Goal: Task Accomplishment & Management: Use online tool/utility

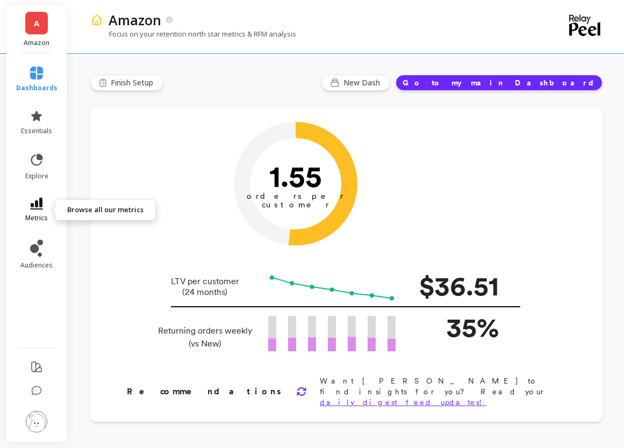
click at [43, 214] on span "metrics" at bounding box center [36, 218] width 23 height 9
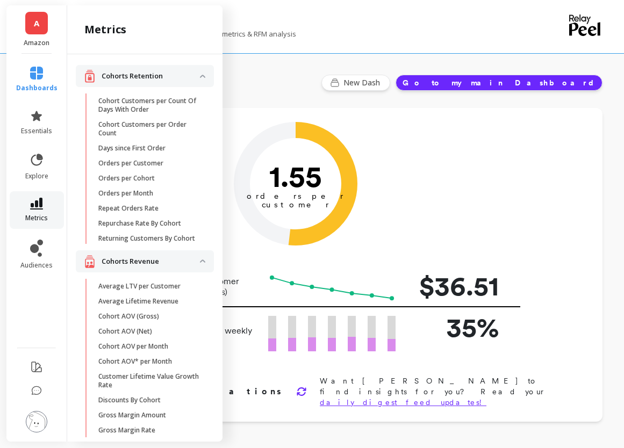
scroll to position [959, 0]
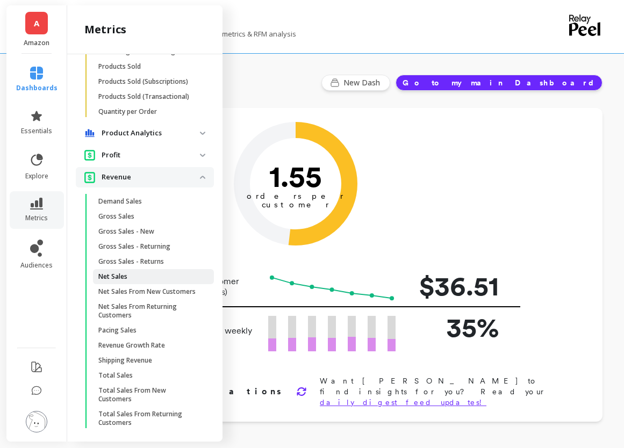
click at [120, 281] on p "Net Sales" at bounding box center [112, 276] width 29 height 9
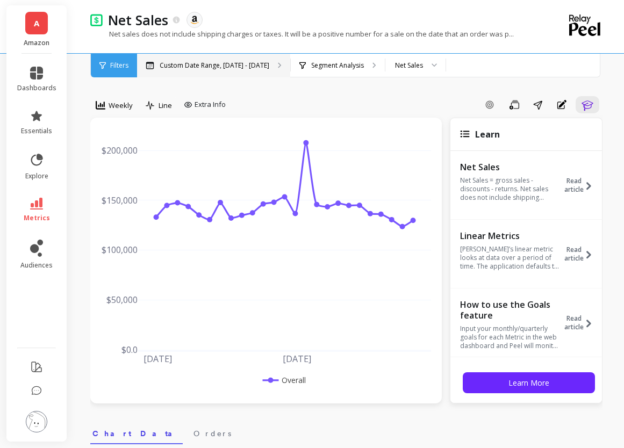
click at [189, 56] on div "Custom Date Range, [DATE] - [DATE]" at bounding box center [213, 66] width 153 height 24
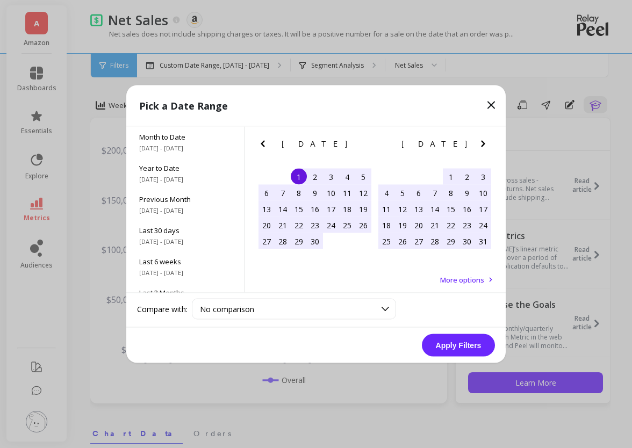
click at [485, 140] on icon "Next Month" at bounding box center [482, 144] width 13 height 13
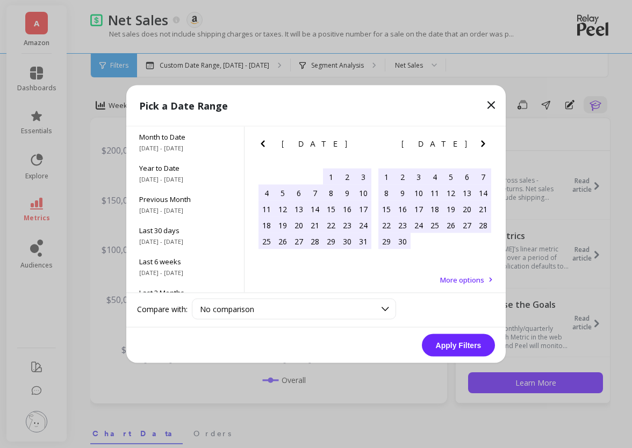
click at [485, 140] on icon "Next Month" at bounding box center [482, 144] width 13 height 13
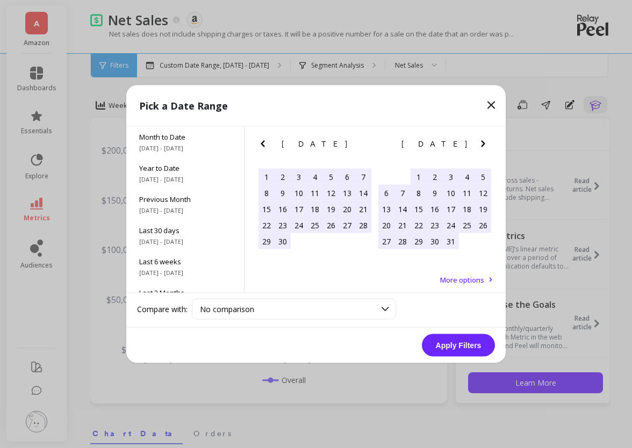
click at [485, 140] on icon "Next Month" at bounding box center [482, 144] width 13 height 13
click at [478, 143] on icon "Next Month" at bounding box center [482, 144] width 13 height 13
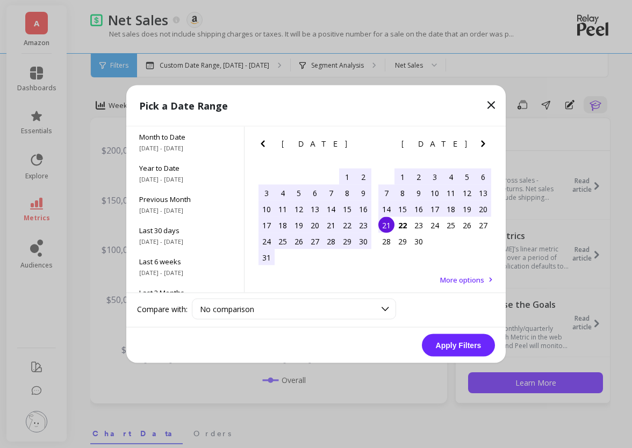
click at [432, 208] on div "17" at bounding box center [435, 209] width 16 height 16
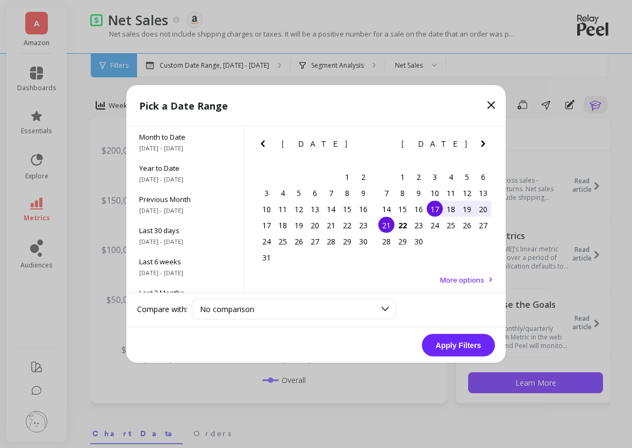
click at [385, 219] on div "21" at bounding box center [386, 225] width 16 height 16
click at [458, 340] on button "Apply Filters" at bounding box center [458, 345] width 73 height 23
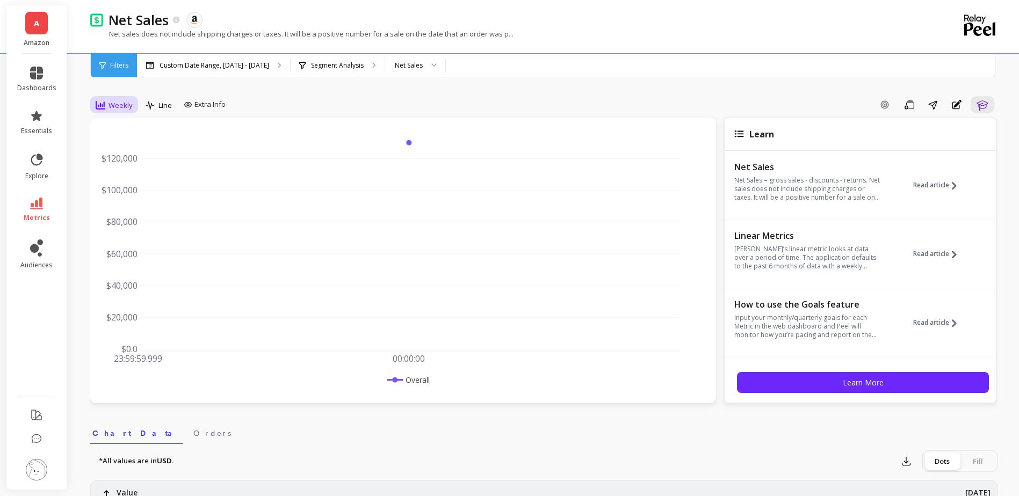
click at [121, 104] on span "Weekly" at bounding box center [121, 105] width 24 height 10
click at [125, 147] on div "Daily" at bounding box center [129, 150] width 61 height 10
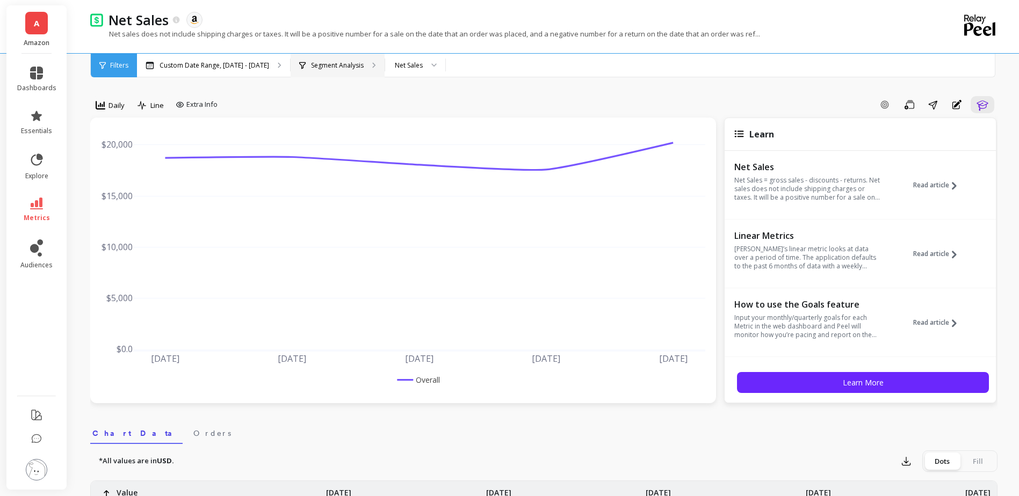
click at [353, 64] on p "Segment Analysis" at bounding box center [337, 65] width 53 height 9
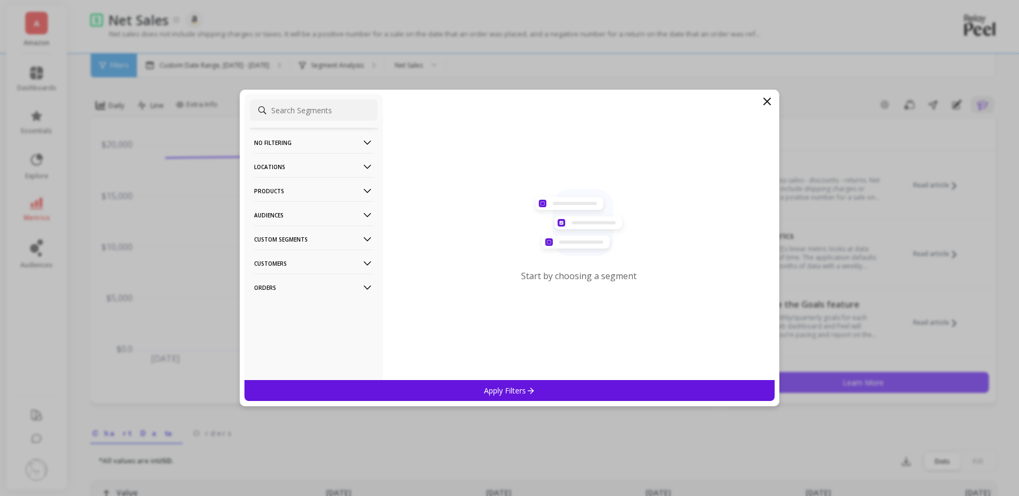
click at [314, 189] on p "Products" at bounding box center [313, 190] width 119 height 27
click at [297, 216] on div "ASIN" at bounding box center [314, 211] width 128 height 17
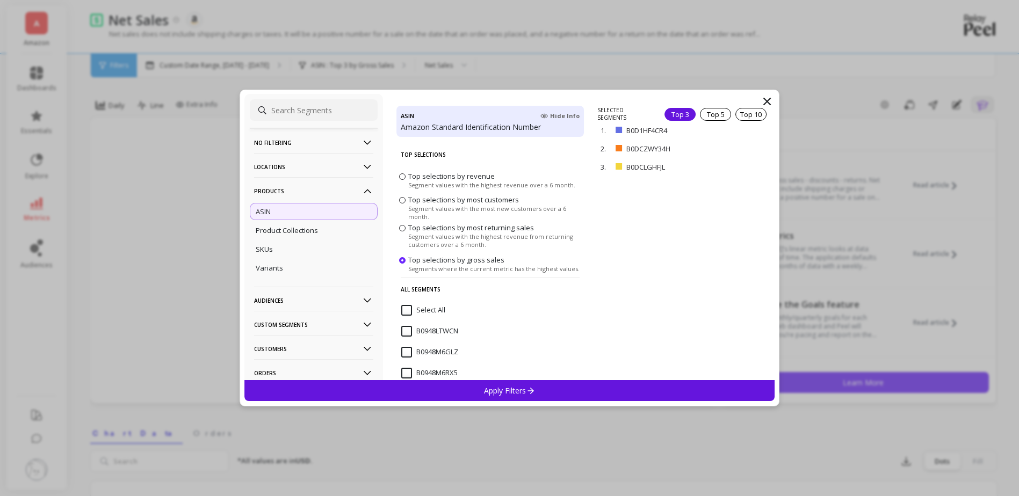
click at [423, 307] on input "Select All" at bounding box center [423, 310] width 44 height 11
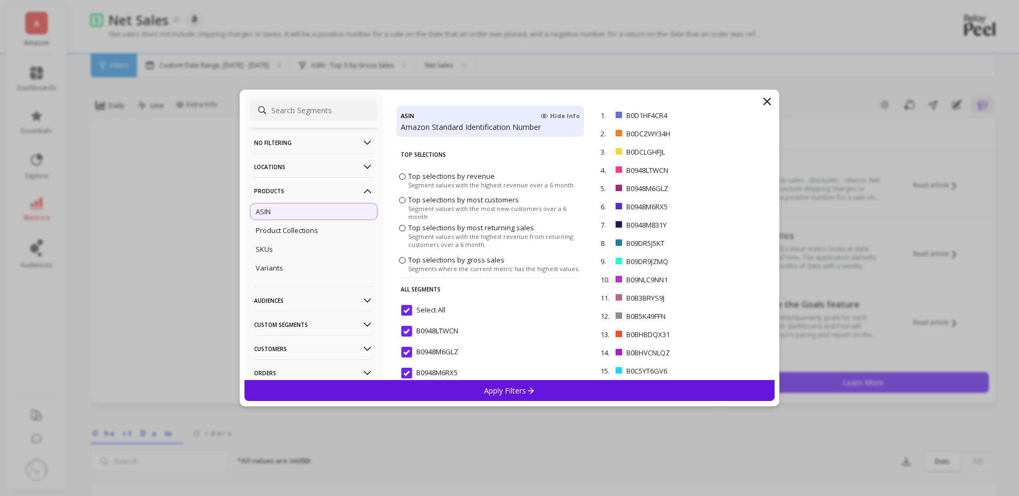
click at [513, 391] on p "Apply Filters" at bounding box center [509, 391] width 51 height 10
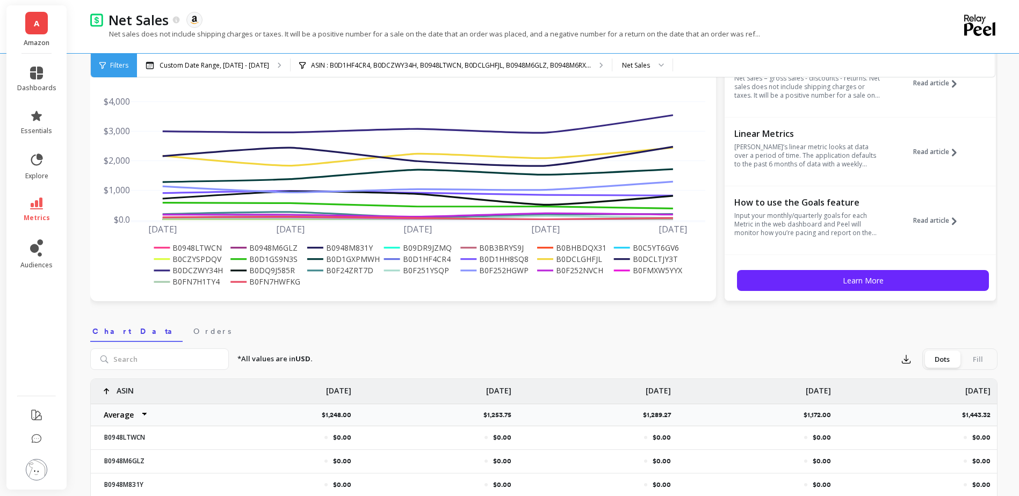
scroll to position [107, 0]
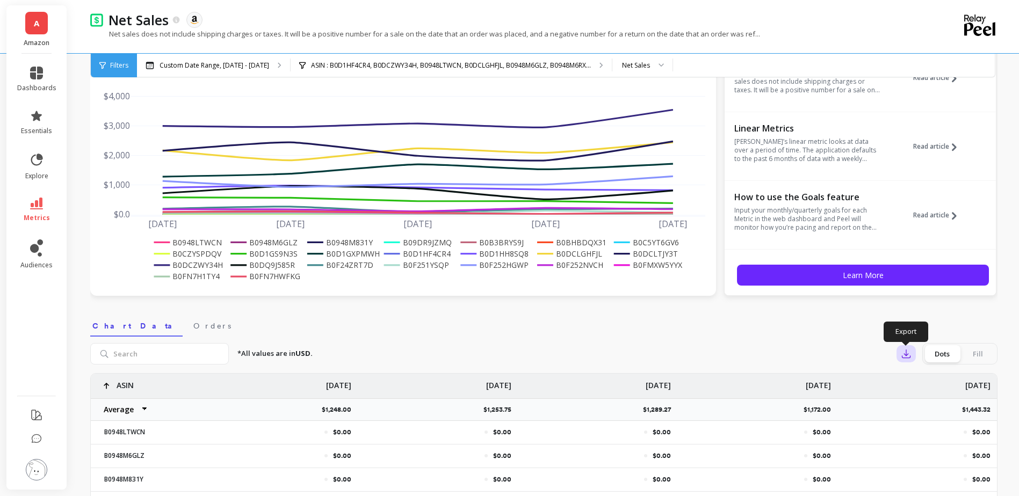
click at [631, 352] on icon "button" at bounding box center [906, 354] width 11 height 11
click at [631, 385] on span "CSV" at bounding box center [927, 383] width 16 height 11
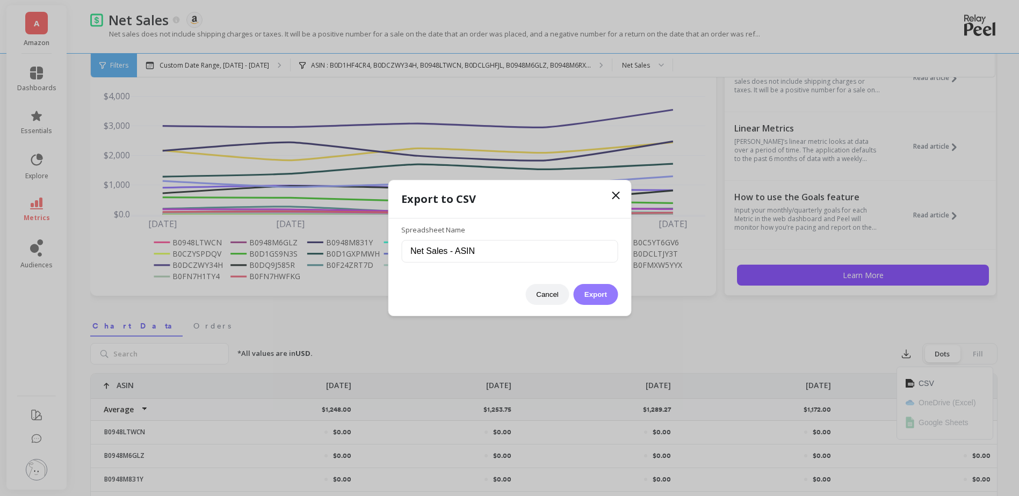
click at [608, 294] on button "Export" at bounding box center [596, 294] width 44 height 21
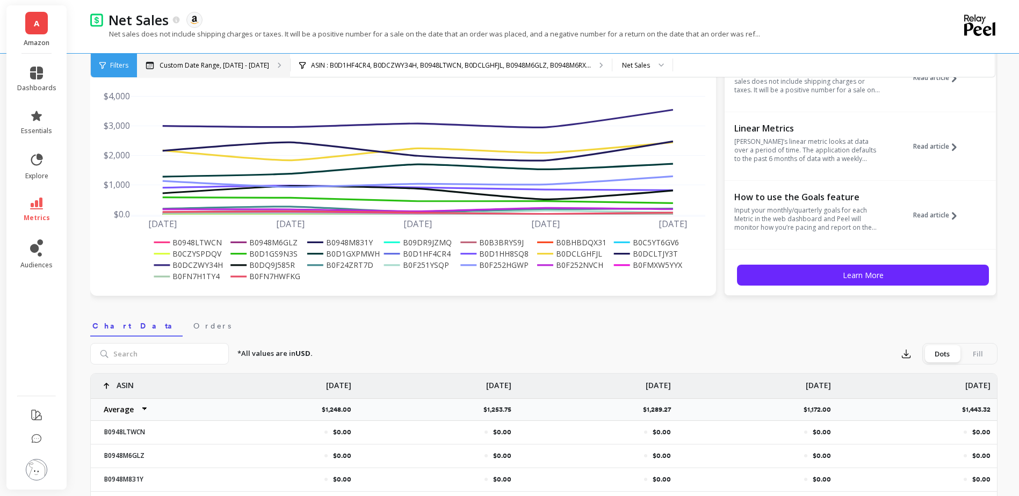
click at [249, 65] on p "Custom Date Range, [DATE] - [DATE]" at bounding box center [215, 65] width 110 height 9
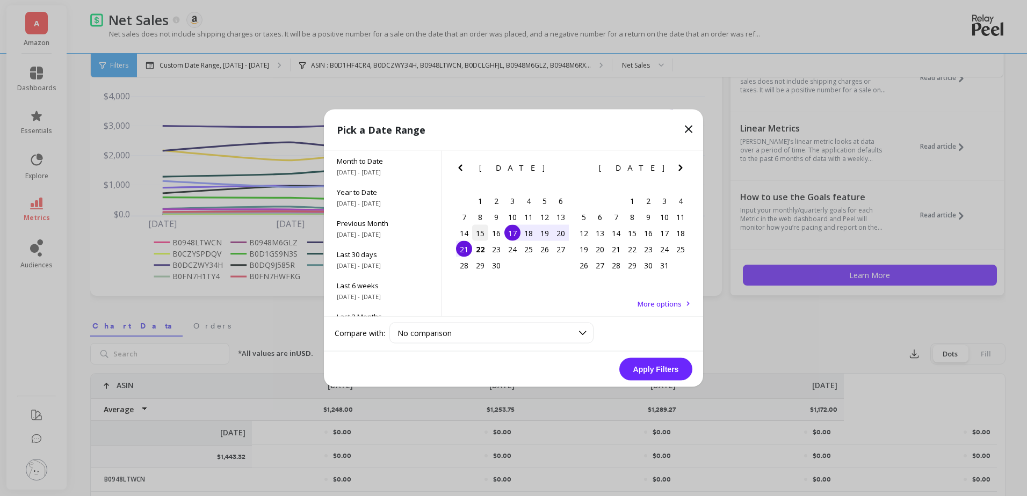
click at [476, 228] on div "15" at bounding box center [480, 233] width 16 height 16
click at [494, 233] on div "16" at bounding box center [496, 233] width 16 height 16
click at [631, 366] on button "Apply Filters" at bounding box center [655, 369] width 73 height 23
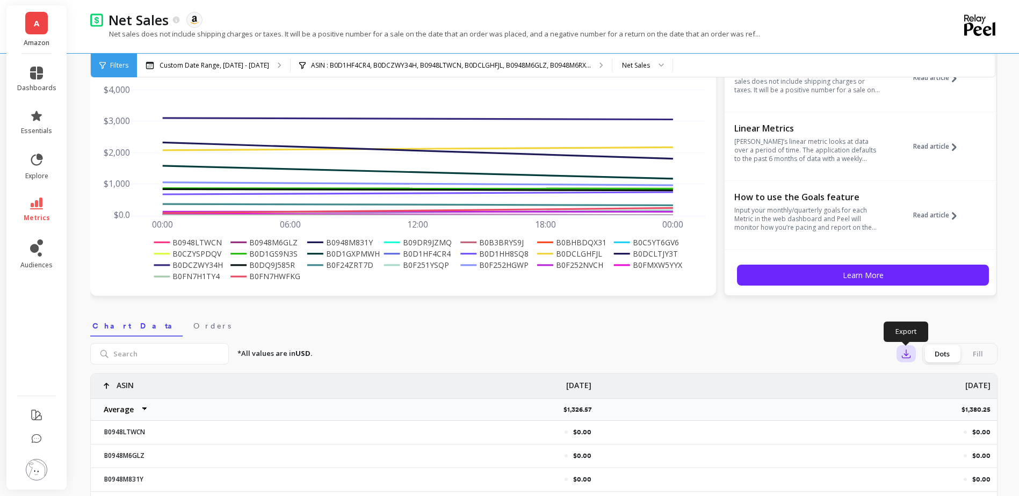
click at [631, 357] on icon "button" at bounding box center [906, 354] width 11 height 11
click at [631, 374] on button "CSV" at bounding box center [945, 383] width 96 height 19
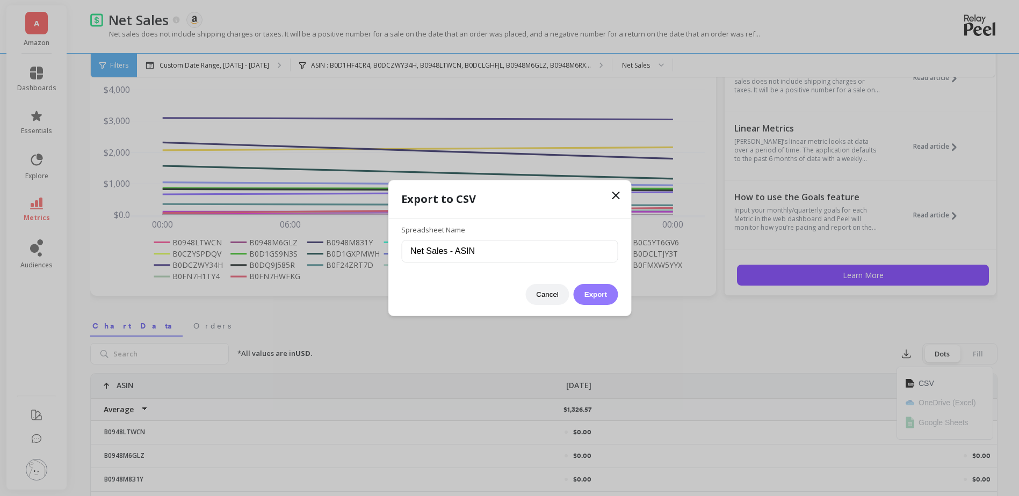
click at [590, 289] on button "Export" at bounding box center [596, 294] width 44 height 21
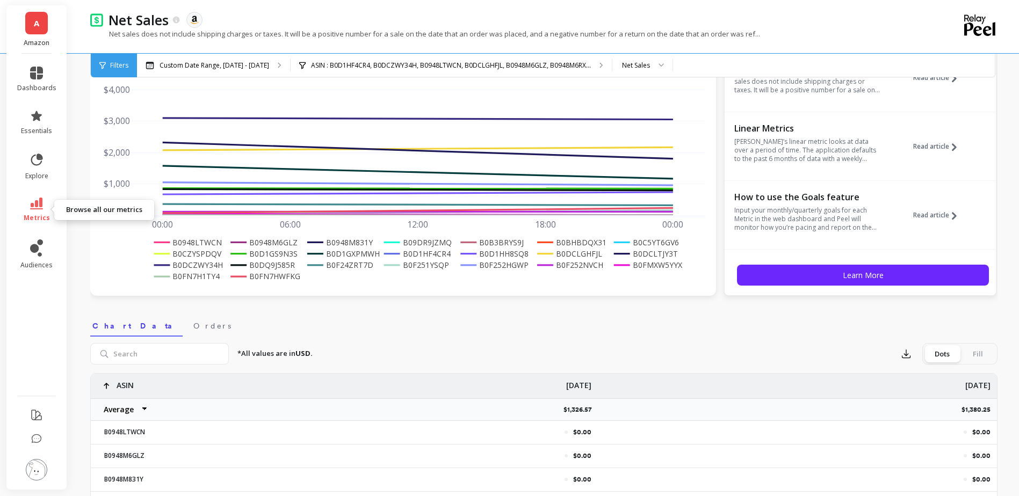
click at [30, 201] on icon at bounding box center [36, 204] width 13 height 12
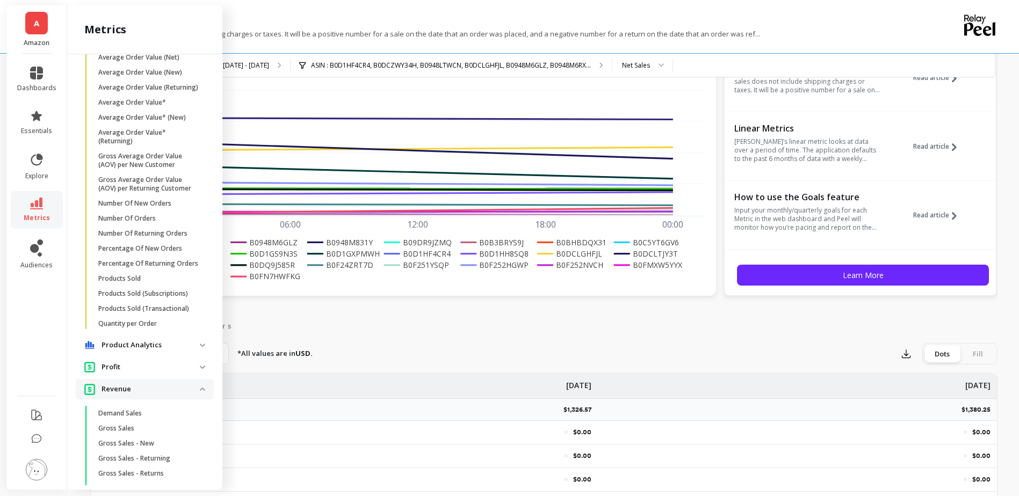
click at [193, 399] on span "Revenue" at bounding box center [145, 389] width 138 height 20
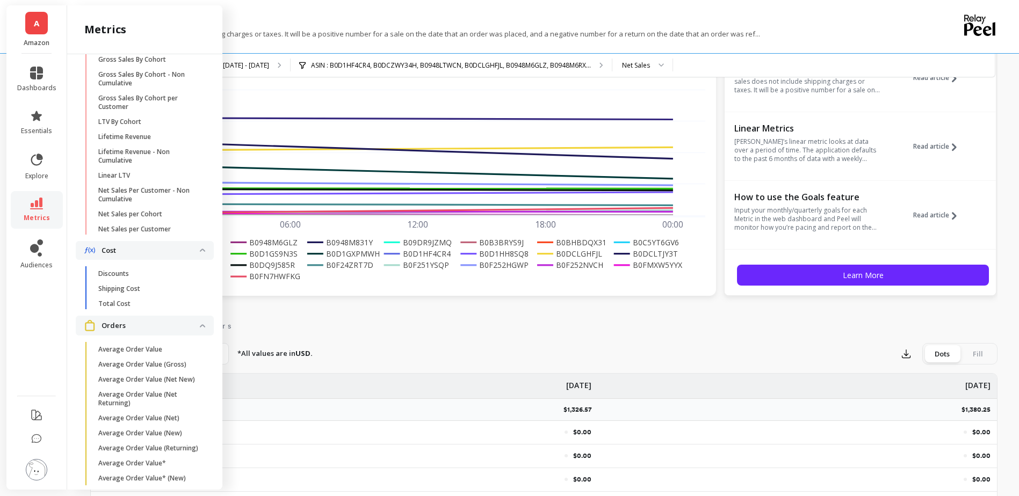
click at [187, 331] on p "Orders" at bounding box center [151, 326] width 98 height 11
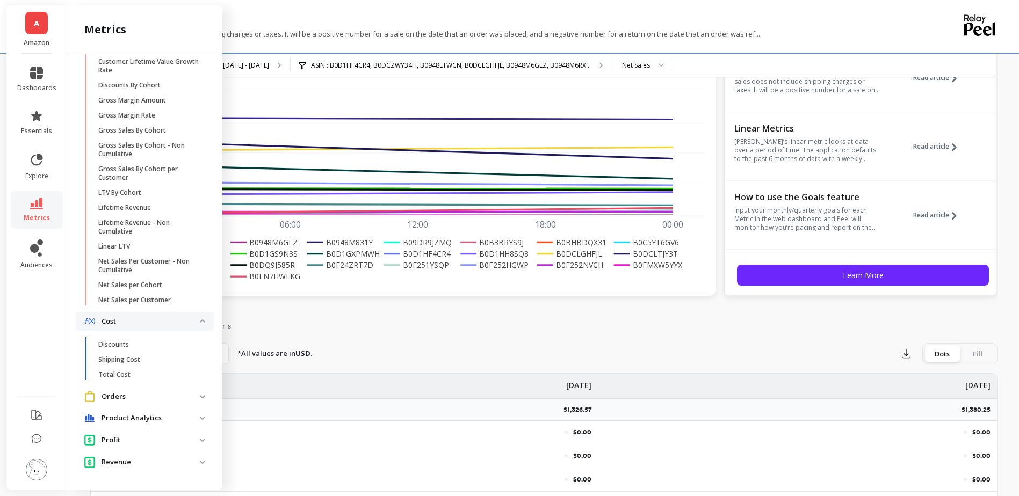
click at [198, 310] on ul "Average LTV per Customer Average Lifetime Revenue Cohort AOV (Gross) Cohort AOV…" at bounding box center [147, 138] width 134 height 348
click at [197, 321] on span "Cost" at bounding box center [145, 321] width 138 height 19
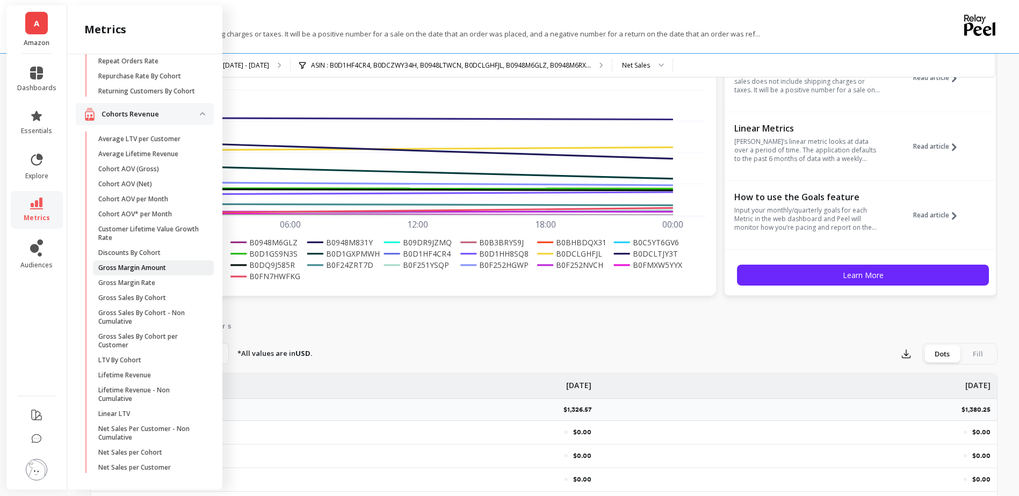
scroll to position [0, 0]
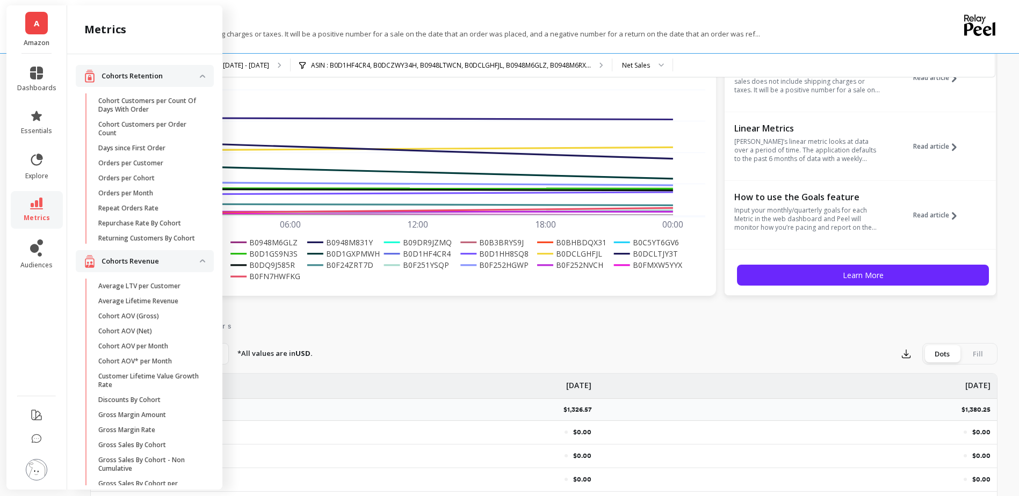
click at [183, 77] on p "Cohorts Retention" at bounding box center [151, 76] width 98 height 11
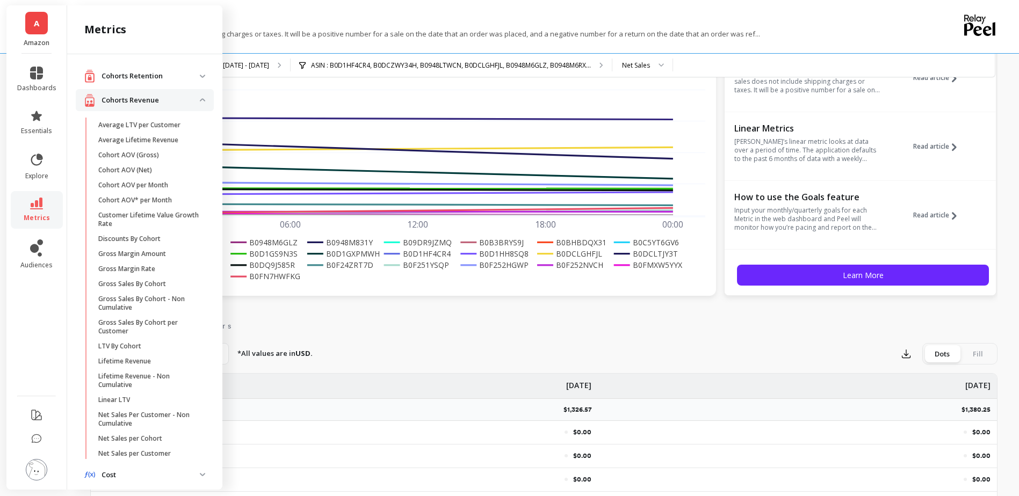
click at [182, 104] on p "Cohorts Revenue" at bounding box center [151, 100] width 98 height 11
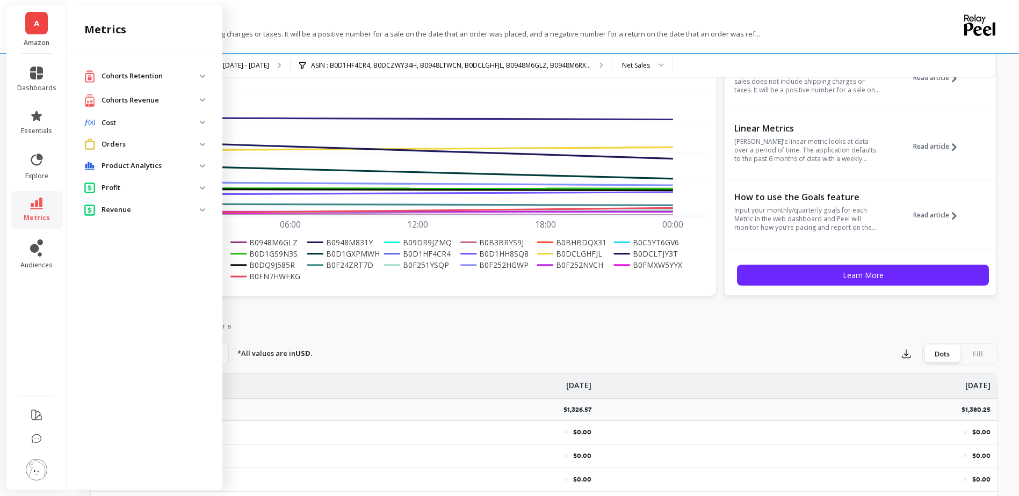
click at [194, 167] on p "Product Analytics" at bounding box center [151, 166] width 98 height 11
click at [186, 142] on p "Orders" at bounding box center [151, 144] width 98 height 11
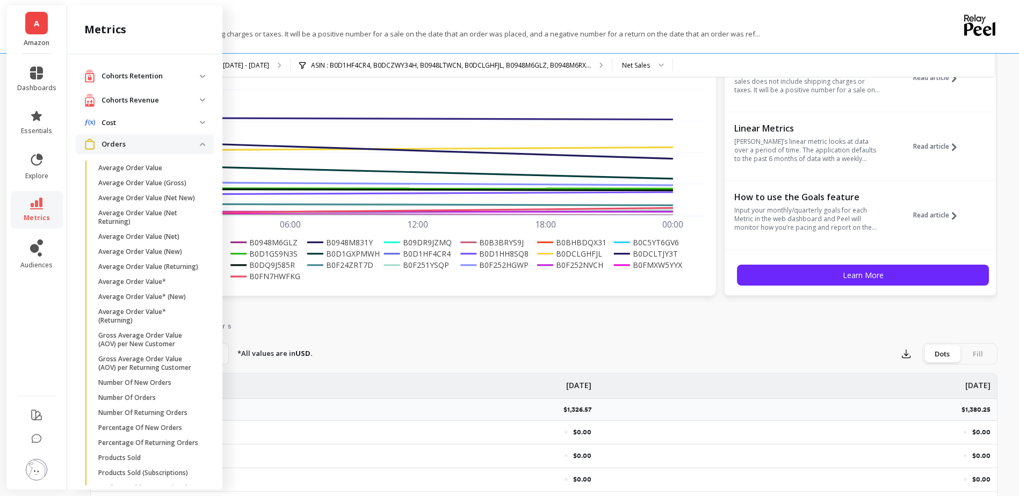
click at [186, 142] on p "Orders" at bounding box center [151, 144] width 98 height 11
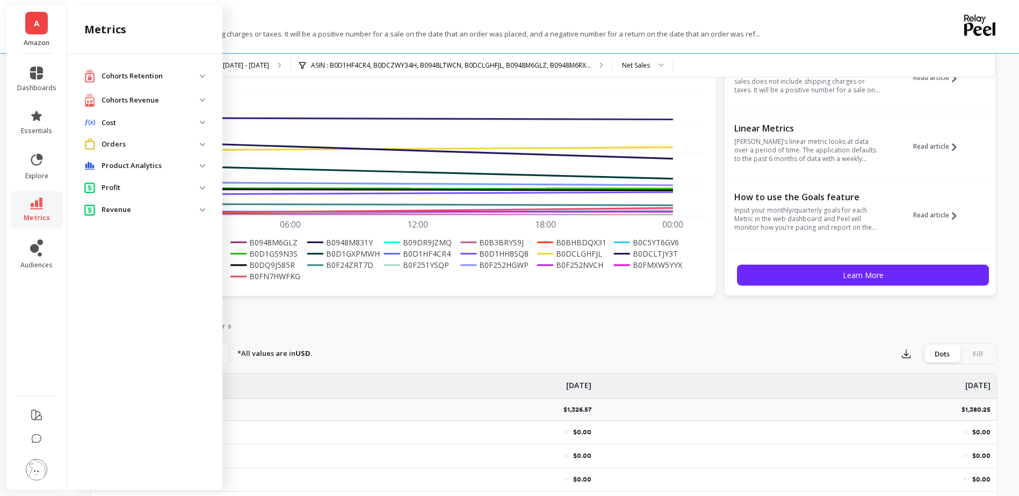
click at [178, 115] on span "Cost" at bounding box center [145, 122] width 138 height 19
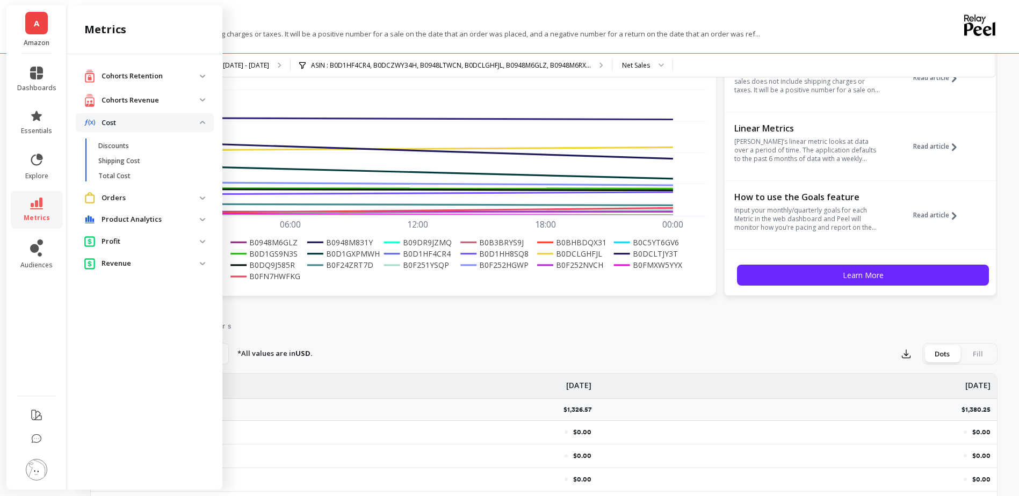
click at [178, 115] on span "Cost" at bounding box center [145, 122] width 138 height 19
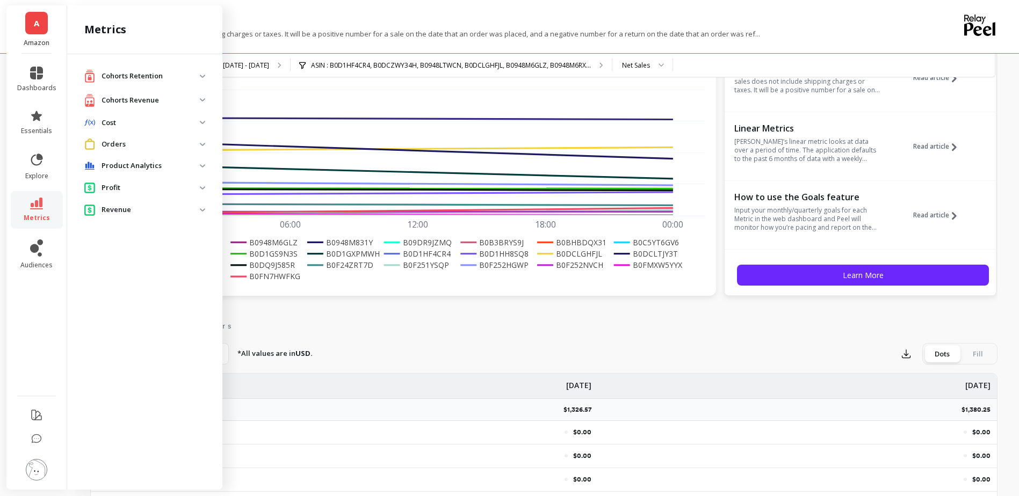
click at [39, 27] on span "A" at bounding box center [36, 23] width 5 height 12
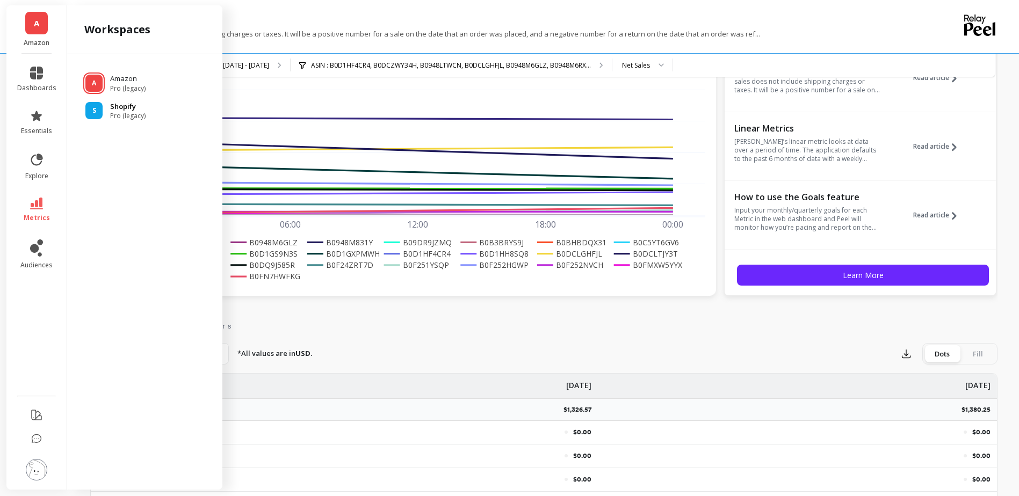
click at [99, 114] on div "S" at bounding box center [93, 110] width 17 height 17
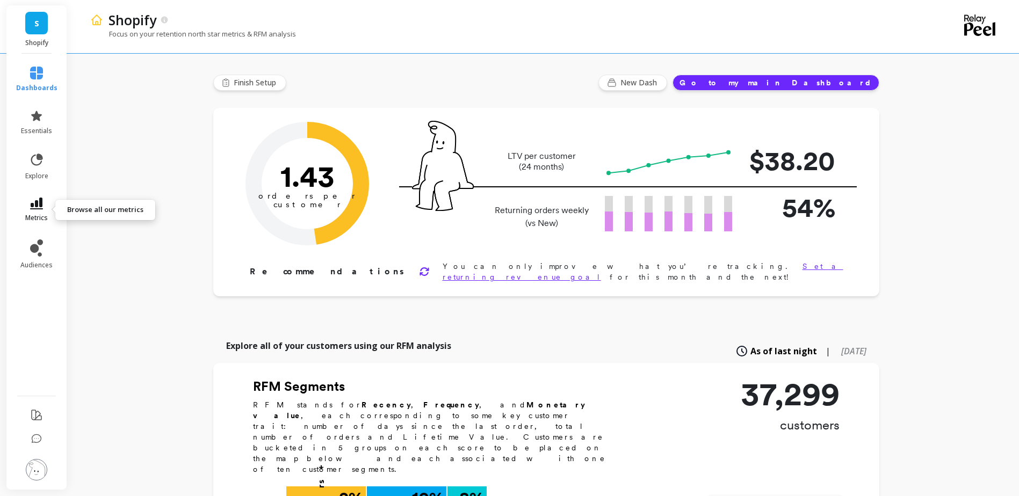
click at [46, 207] on link "metrics" at bounding box center [36, 210] width 41 height 25
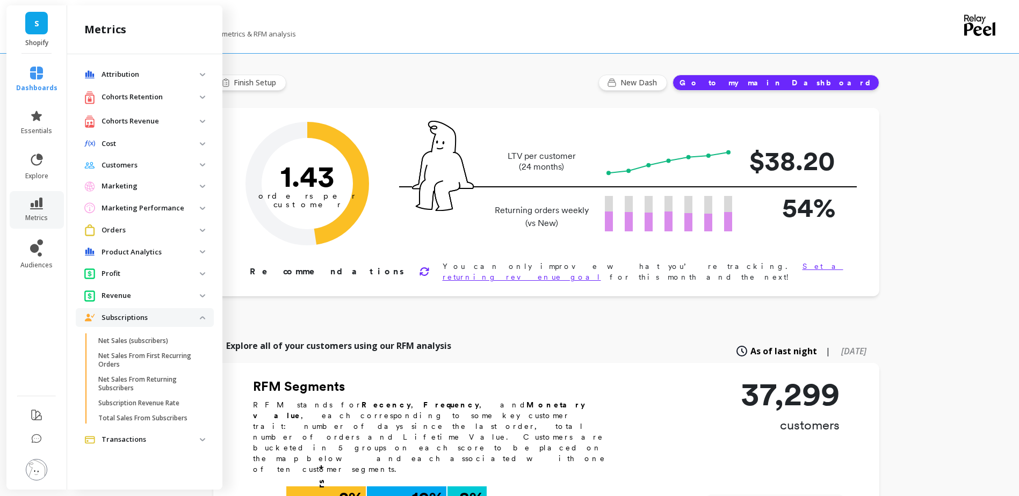
click at [143, 274] on p "Profit" at bounding box center [151, 274] width 98 height 11
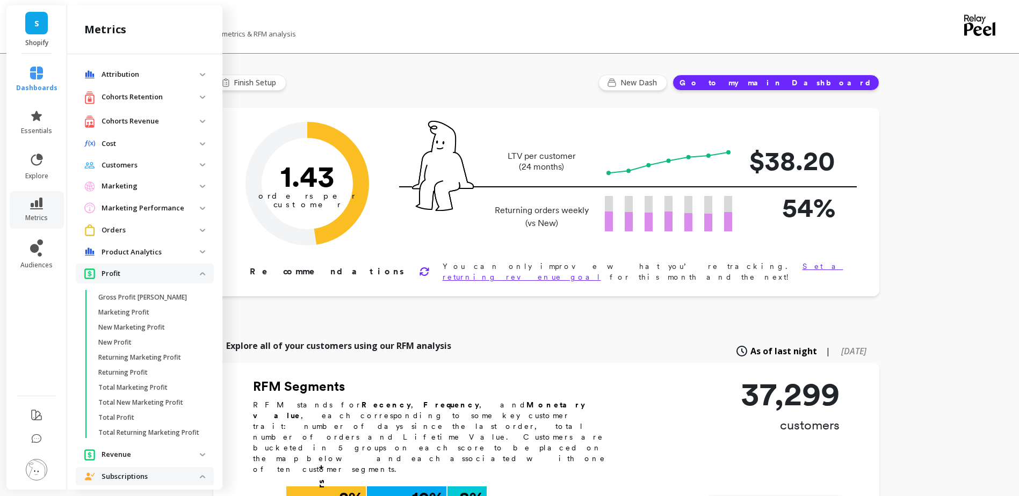
click at [143, 269] on p "Profit" at bounding box center [151, 274] width 98 height 11
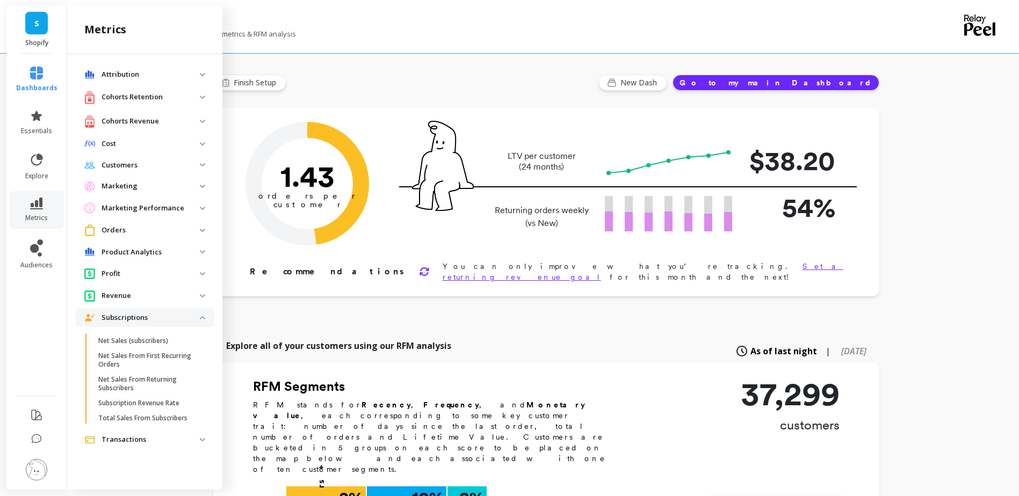
click at [146, 299] on p "Revenue" at bounding box center [151, 296] width 98 height 11
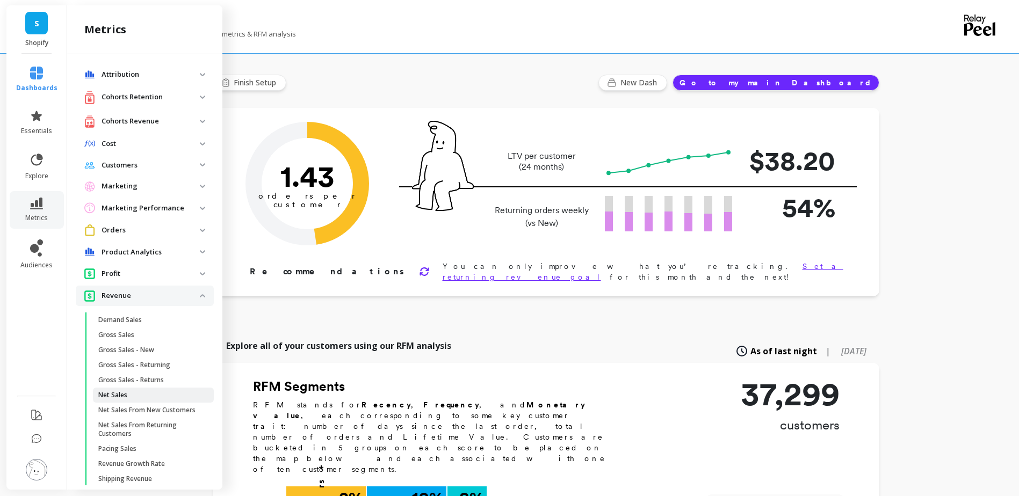
click at [135, 396] on span "Net Sales" at bounding box center [149, 395] width 103 height 9
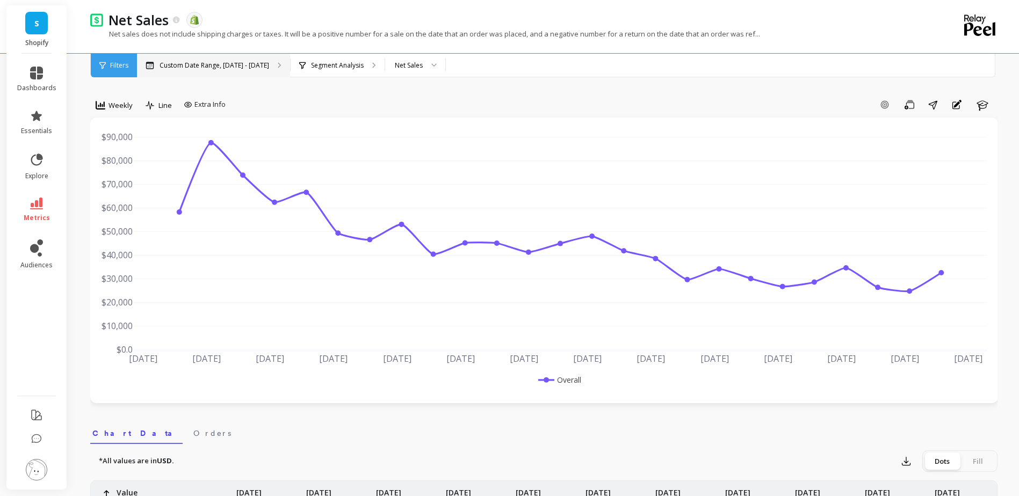
click at [245, 63] on p "Custom Date Range, [DATE] - [DATE]" at bounding box center [215, 65] width 110 height 9
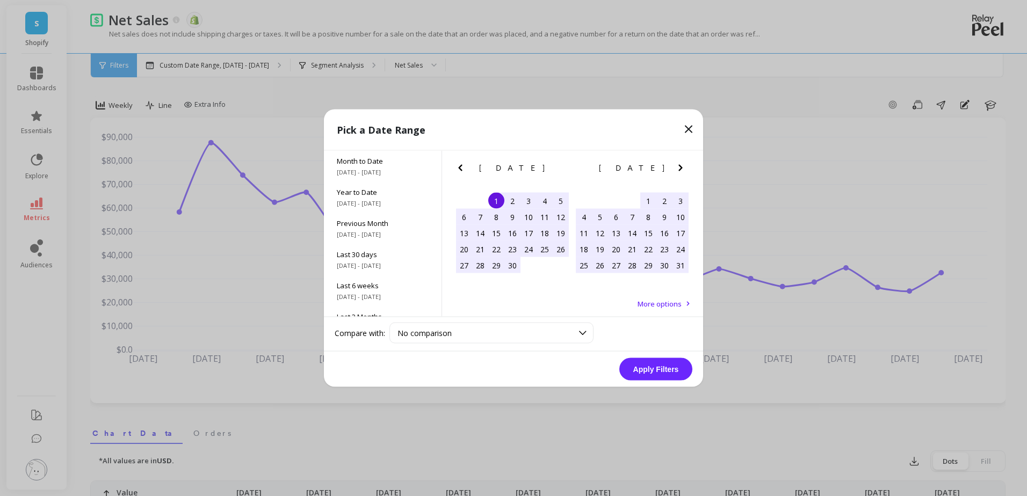
click at [681, 164] on icon "Next Month" at bounding box center [680, 168] width 13 height 13
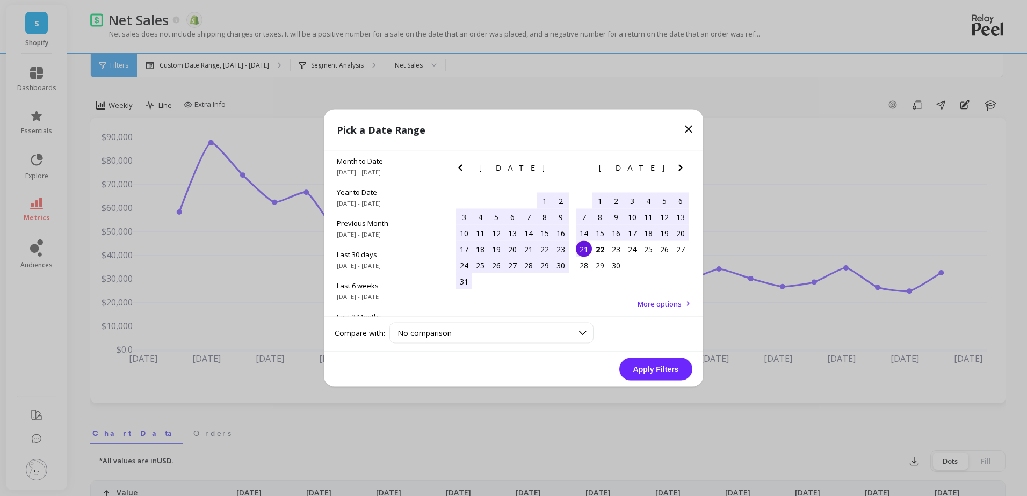
click at [594, 232] on div "15" at bounding box center [600, 233] width 16 height 16
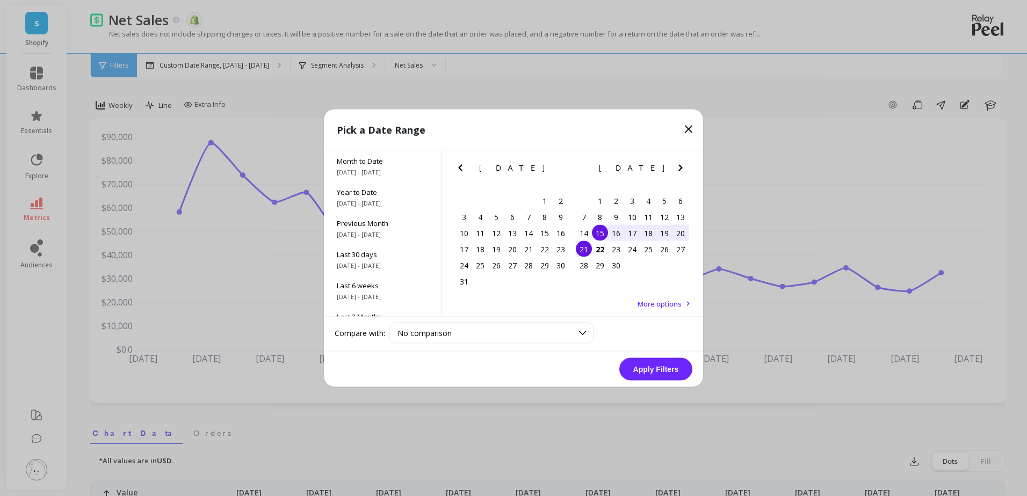
click at [584, 246] on div "21" at bounding box center [584, 249] width 16 height 16
click at [639, 365] on button "Apply Filters" at bounding box center [655, 369] width 73 height 23
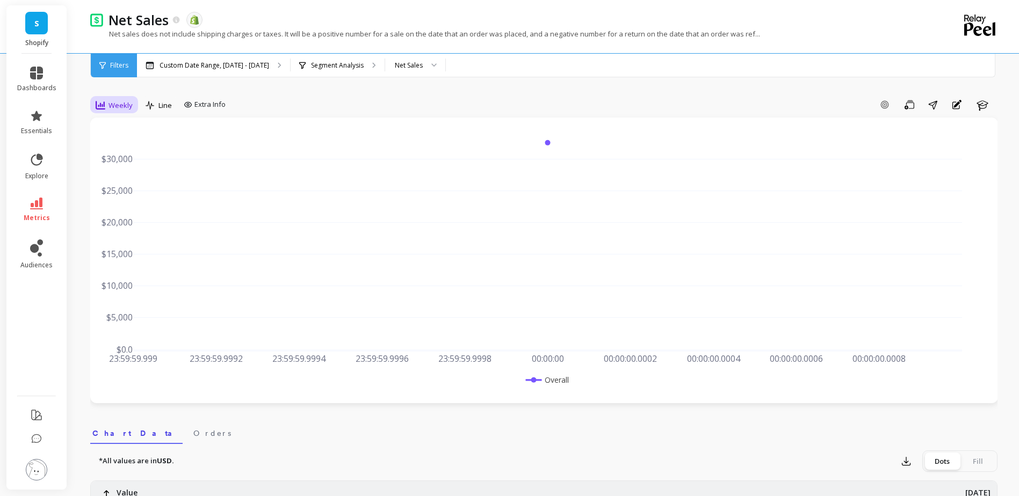
click at [125, 104] on span "Weekly" at bounding box center [121, 105] width 24 height 10
click at [115, 150] on div "Daily" at bounding box center [129, 150] width 61 height 10
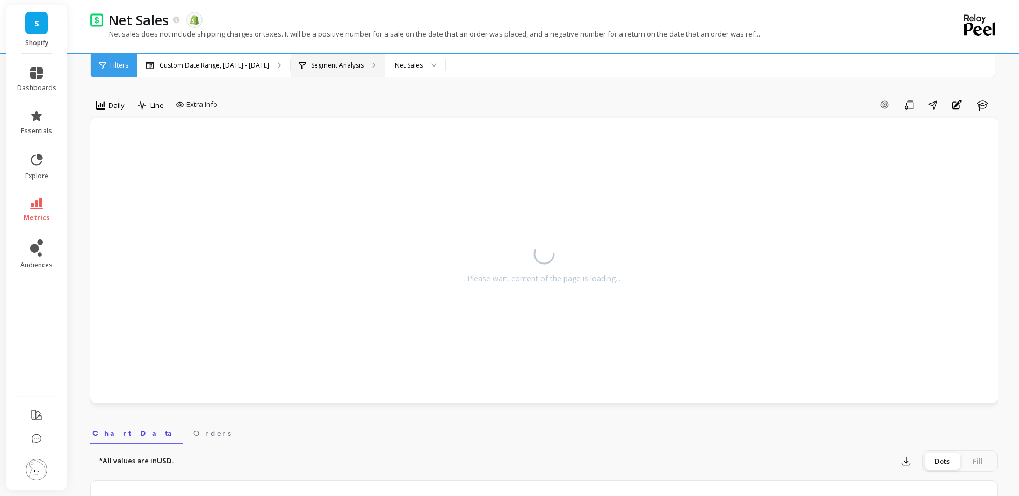
click at [331, 69] on p "Segment Analysis" at bounding box center [337, 65] width 53 height 9
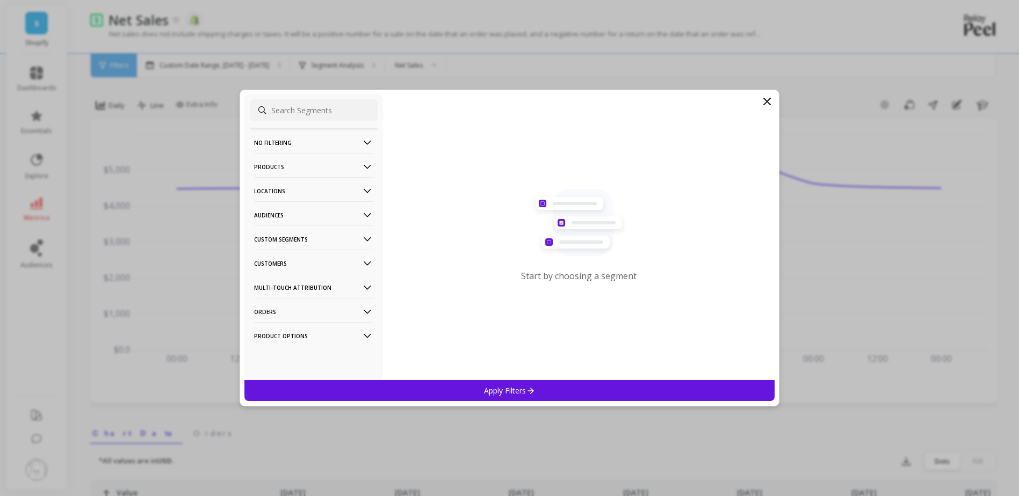
click at [299, 168] on p "Products" at bounding box center [313, 166] width 119 height 27
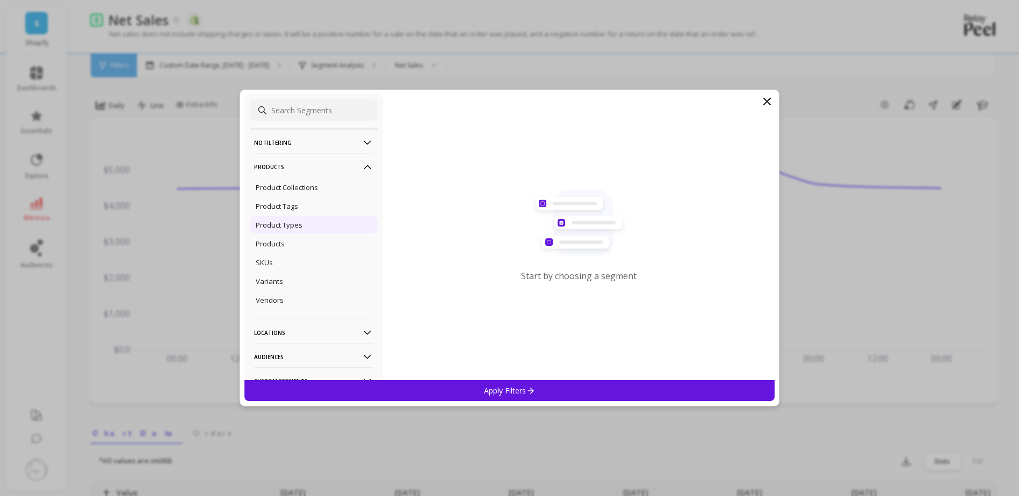
click at [295, 220] on p "Product Types" at bounding box center [279, 225] width 47 height 10
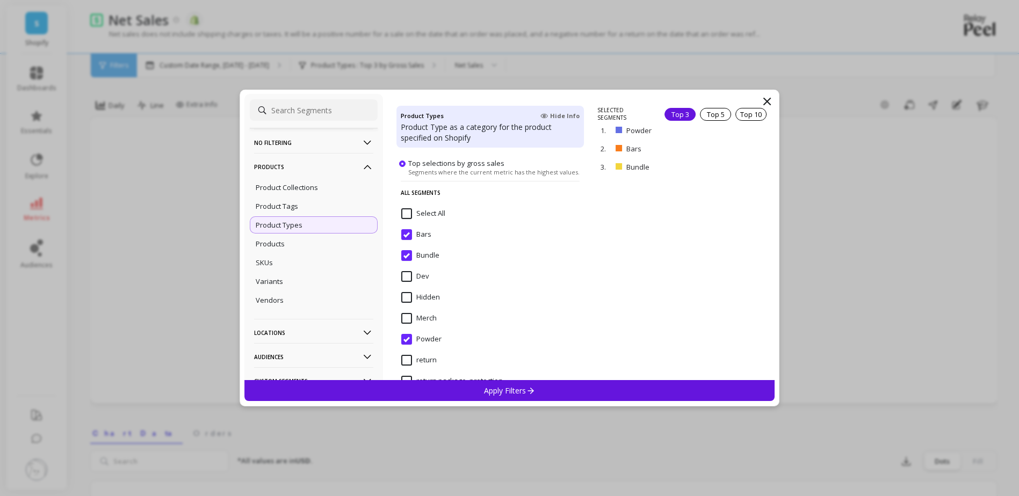
scroll to position [131, 0]
click at [516, 389] on p "Apply Filters" at bounding box center [509, 391] width 51 height 10
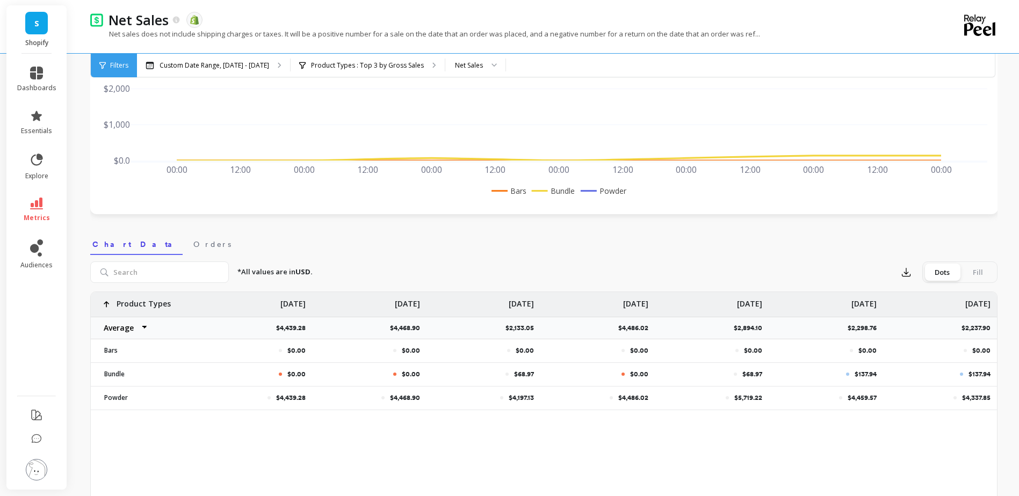
scroll to position [215, 0]
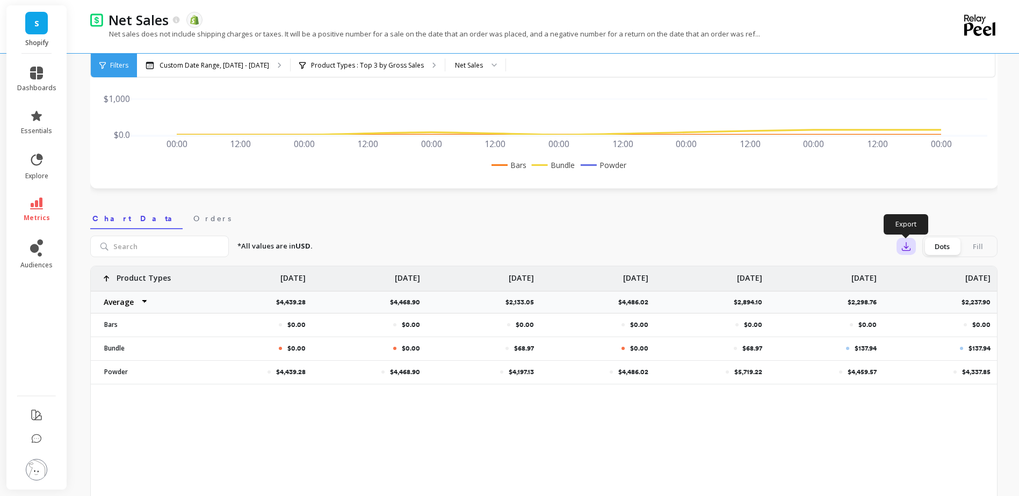
click at [914, 247] on button "button" at bounding box center [906, 246] width 19 height 17
click at [925, 273] on span "CSV" at bounding box center [927, 276] width 16 height 11
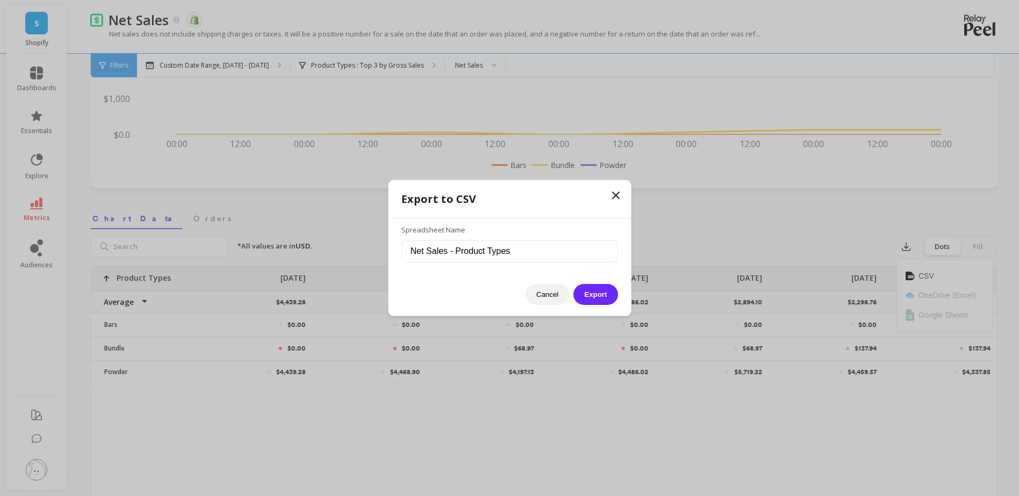
click at [579, 285] on div "Cancel Export" at bounding box center [509, 289] width 216 height 32
click at [603, 292] on button "Export" at bounding box center [596, 294] width 44 height 21
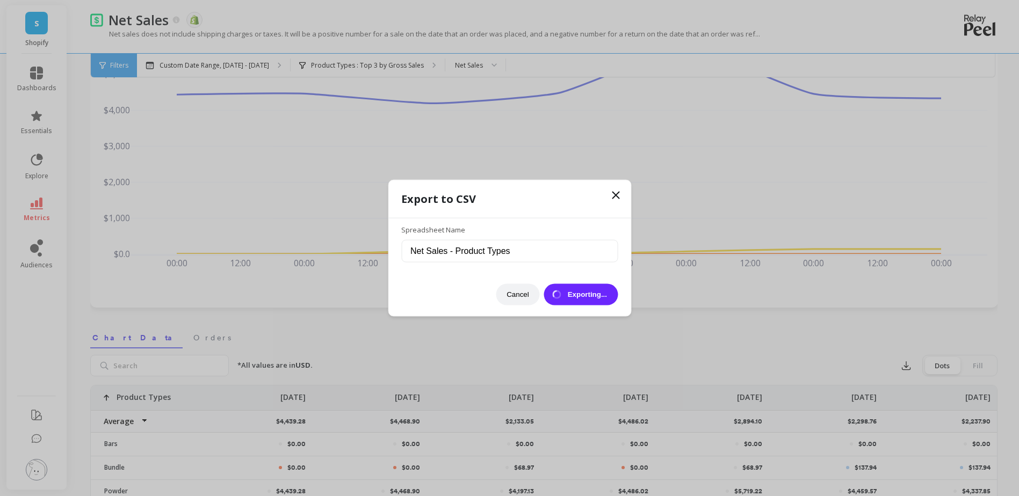
scroll to position [0, 0]
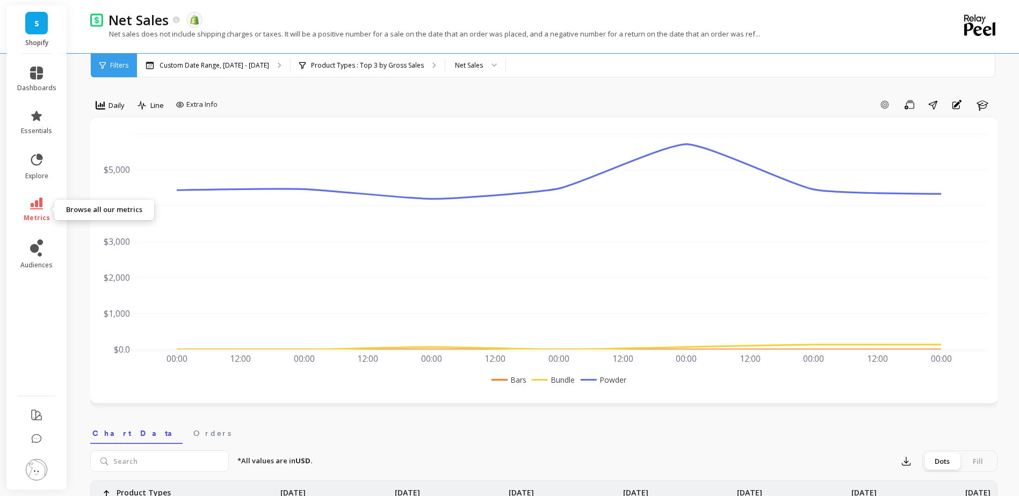
click at [33, 208] on icon at bounding box center [36, 204] width 13 height 12
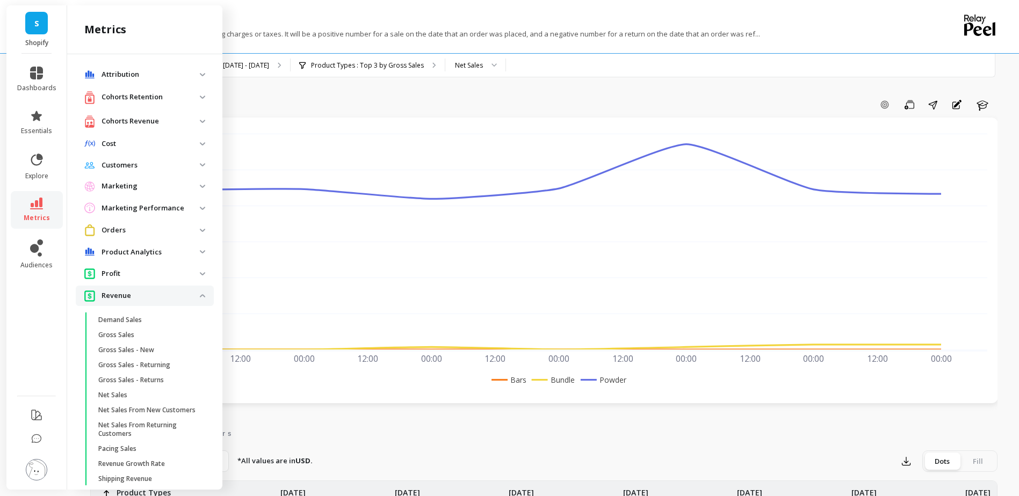
click at [189, 295] on p "Revenue" at bounding box center [151, 296] width 98 height 11
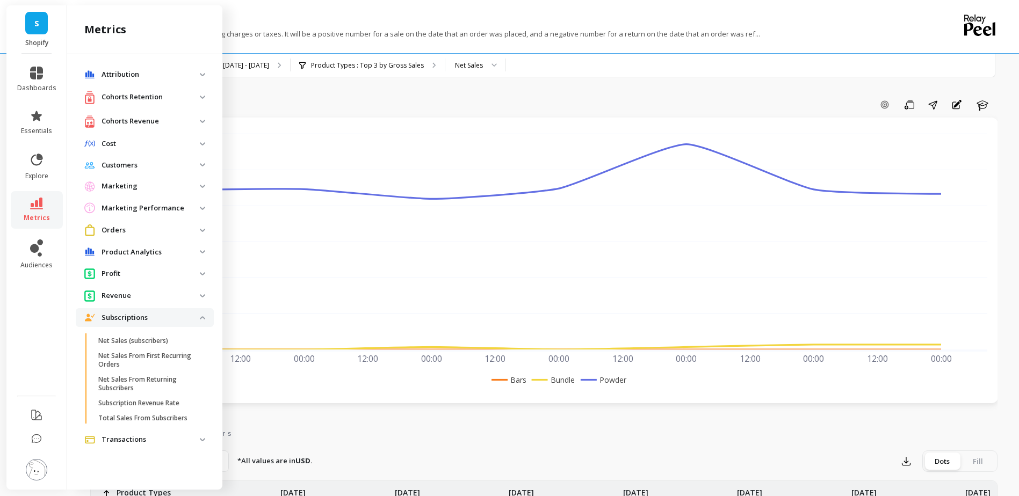
click at [194, 183] on p "Marketing" at bounding box center [151, 186] width 98 height 11
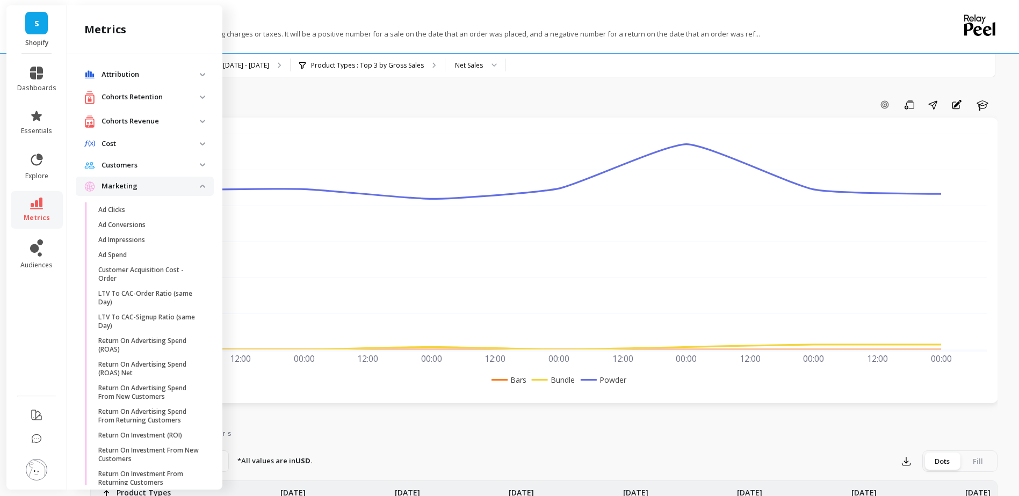
click at [194, 183] on span "Marketing" at bounding box center [145, 186] width 138 height 19
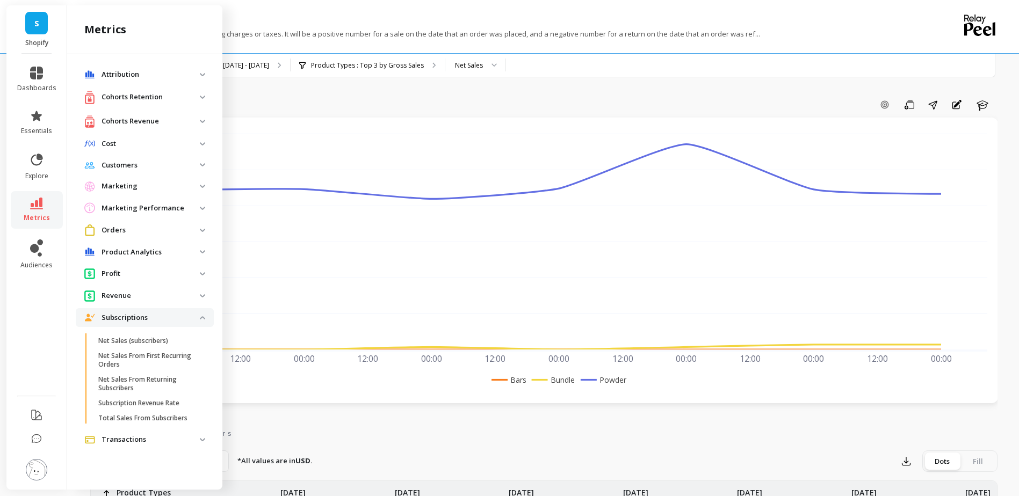
click at [191, 207] on p "Marketing Performance" at bounding box center [151, 208] width 98 height 11
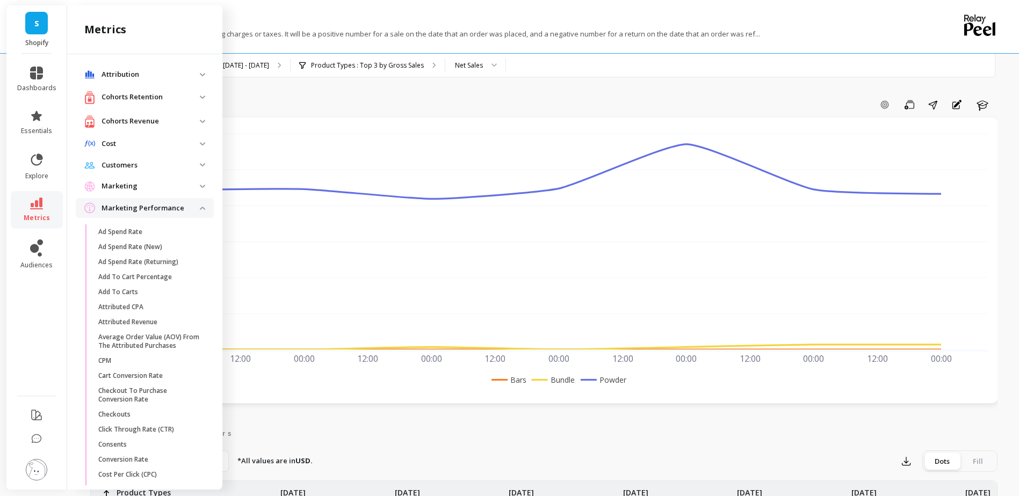
click at [200, 208] on img at bounding box center [202, 208] width 5 height 3
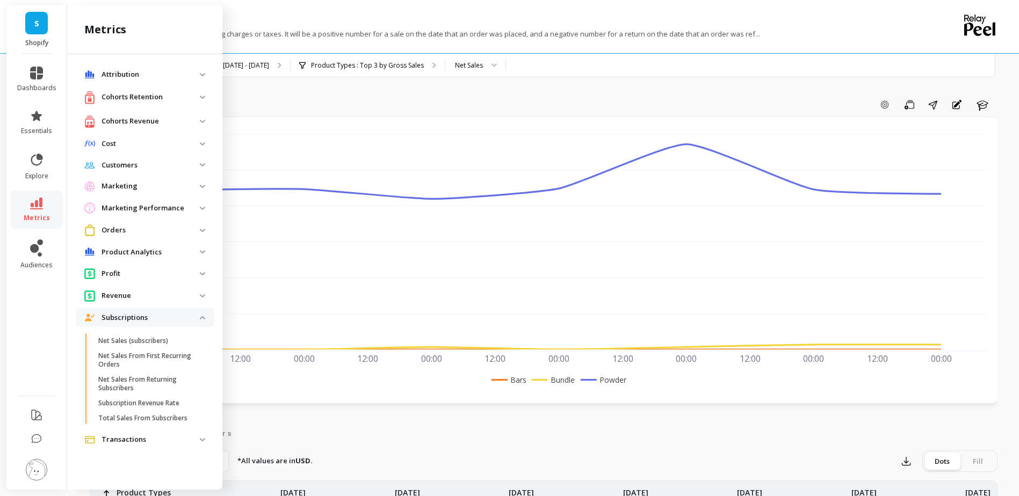
click at [204, 319] on img at bounding box center [202, 317] width 5 height 3
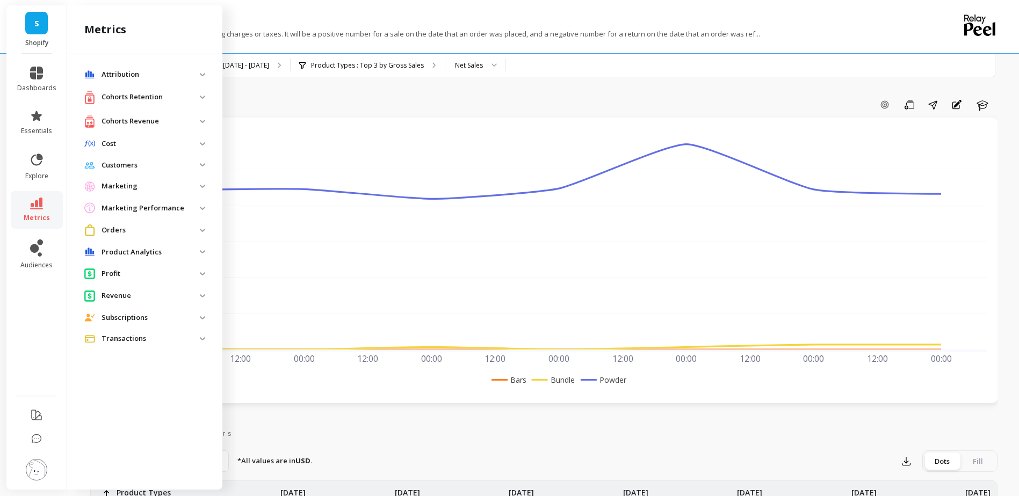
click at [196, 71] on p "Attribution" at bounding box center [151, 74] width 98 height 11
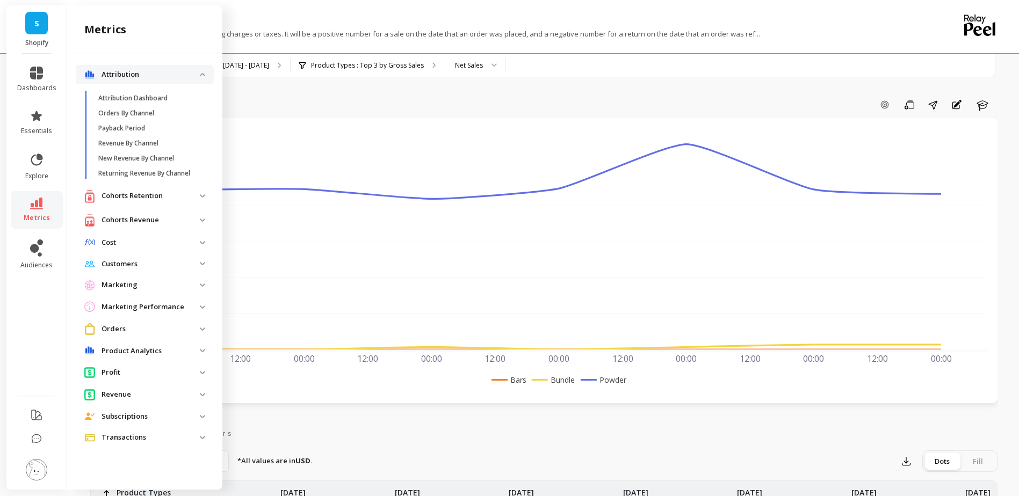
click at [196, 71] on p "Attribution" at bounding box center [151, 74] width 98 height 11
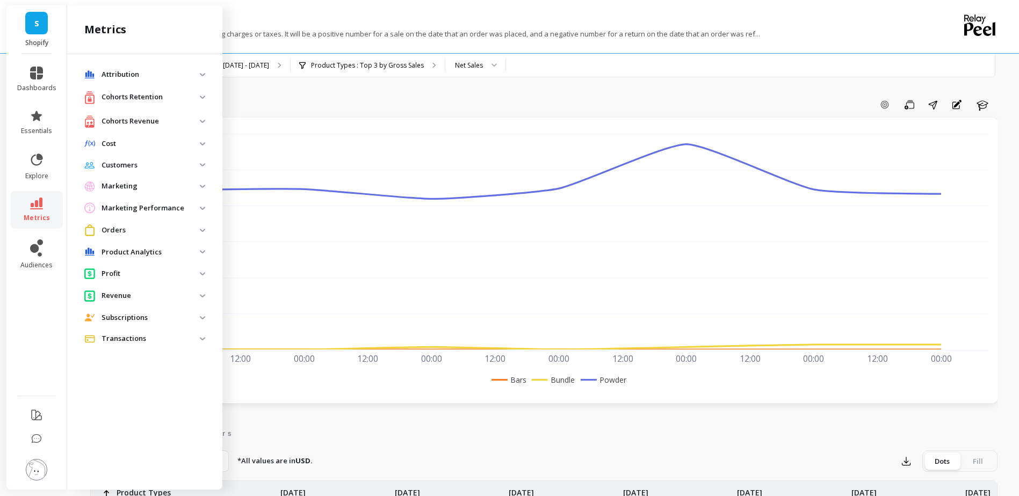
click at [194, 212] on p "Marketing Performance" at bounding box center [151, 208] width 98 height 11
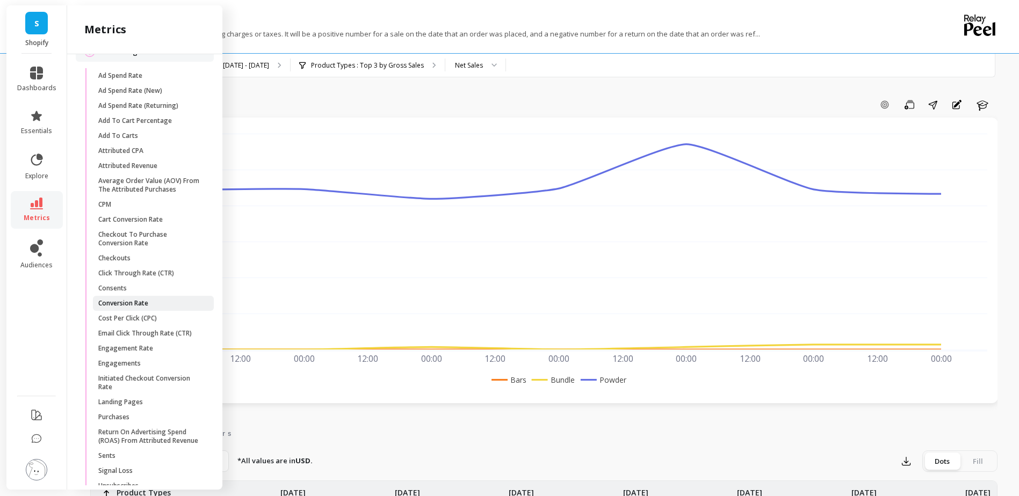
scroll to position [107, 0]
